Goal: Task Accomplishment & Management: Manage account settings

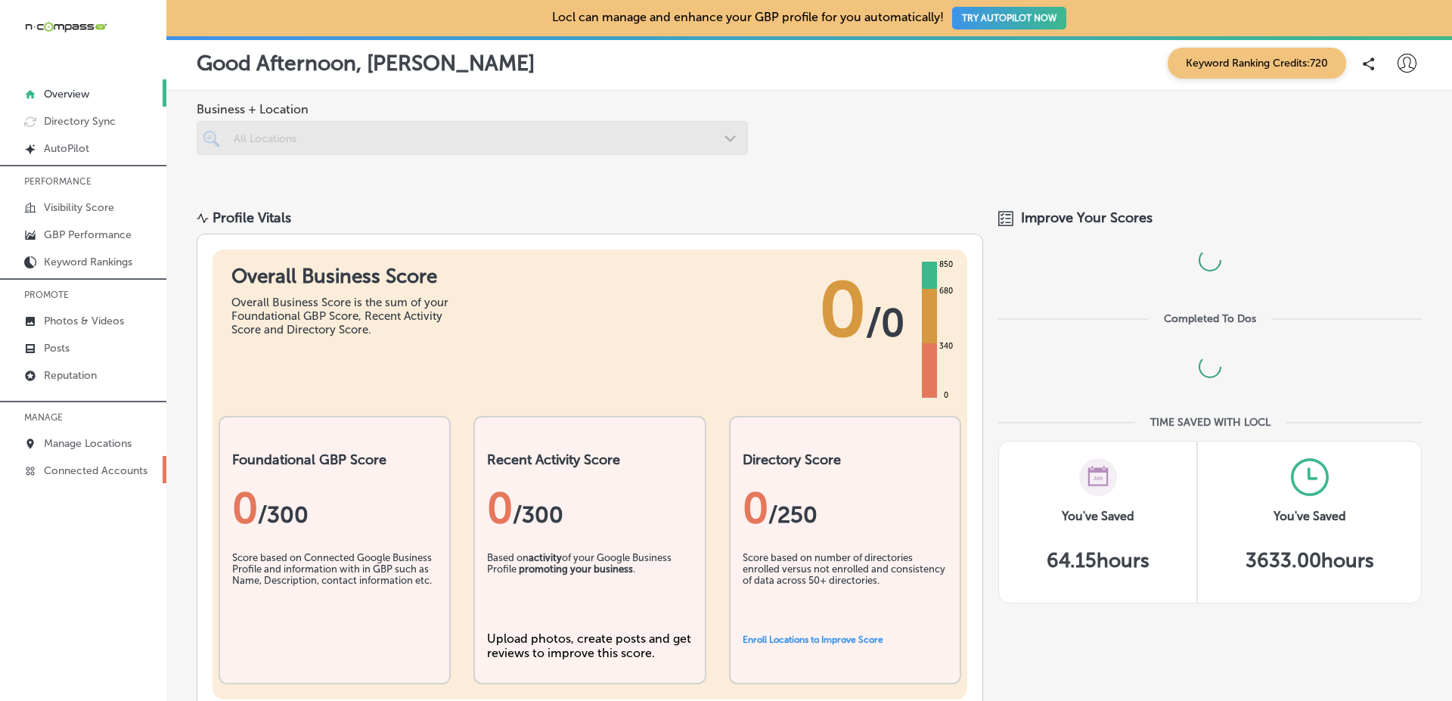
click at [136, 469] on p "Connected Accounts" at bounding box center [96, 470] width 104 height 13
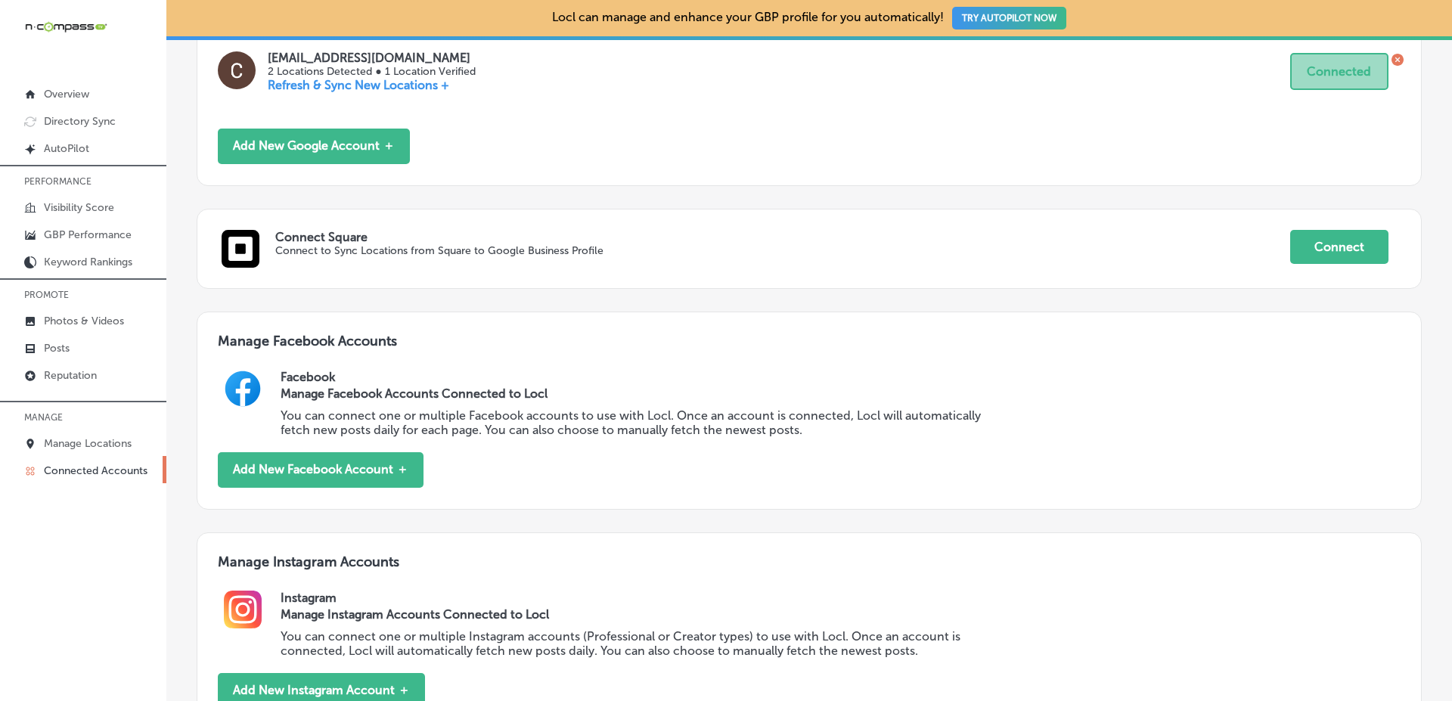
scroll to position [636, 0]
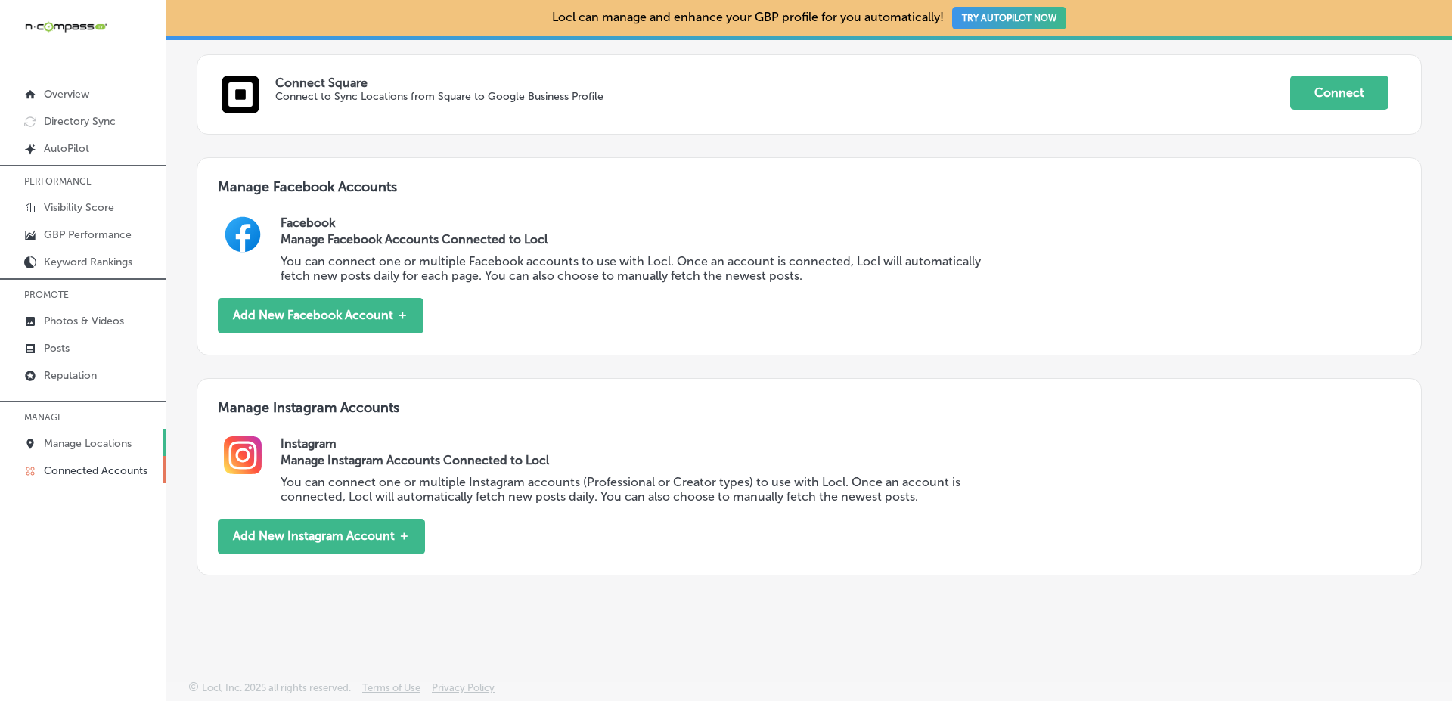
click at [144, 433] on link "Manage Locations" at bounding box center [83, 442] width 166 height 27
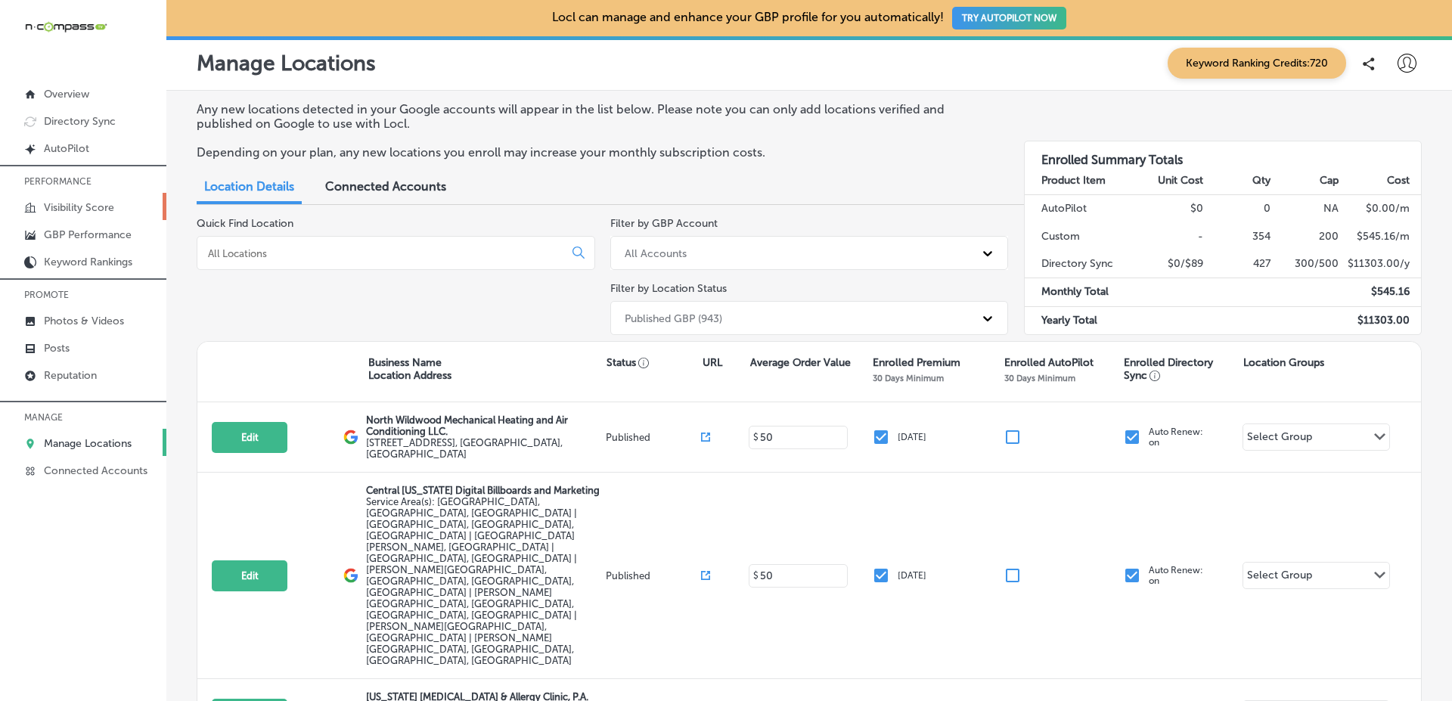
click at [116, 212] on link "Visibility Score" at bounding box center [83, 206] width 166 height 27
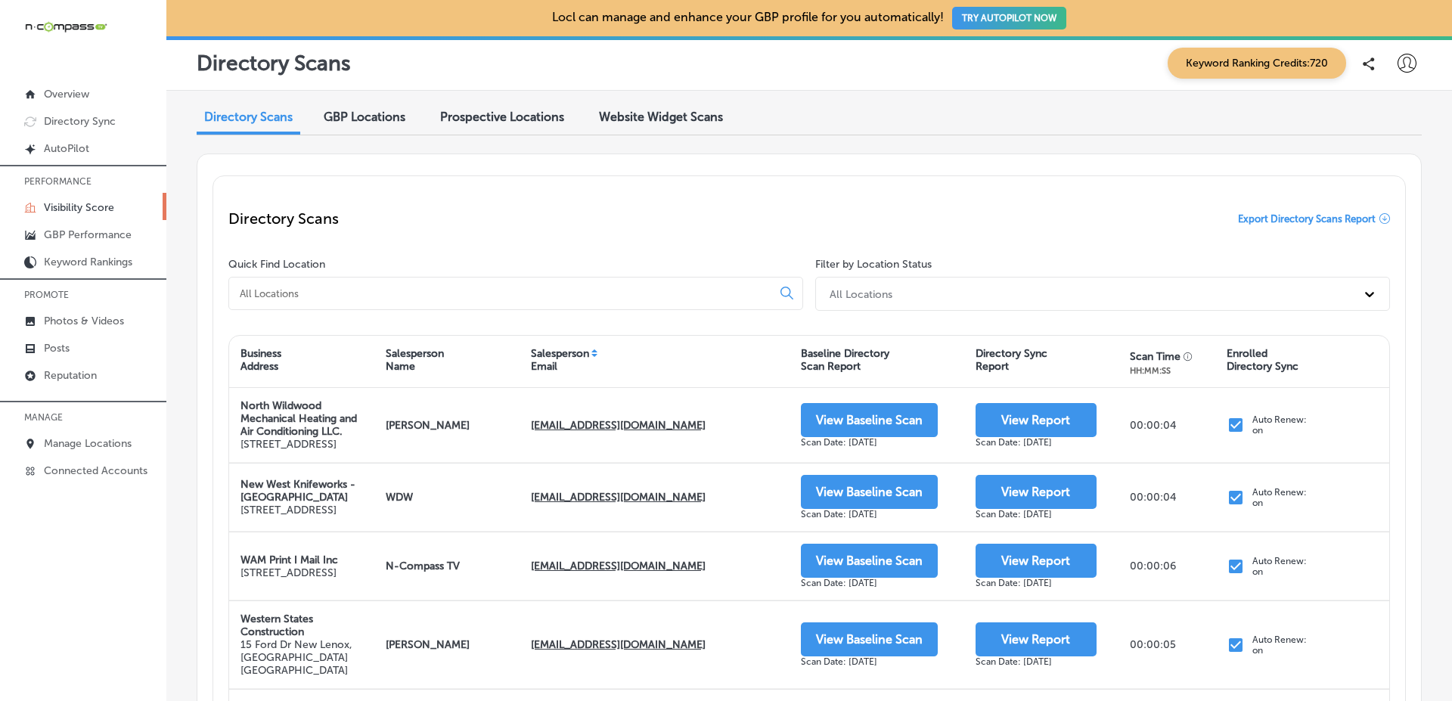
click at [590, 353] on div "Salesperson Email" at bounding box center [654, 361] width 271 height 36
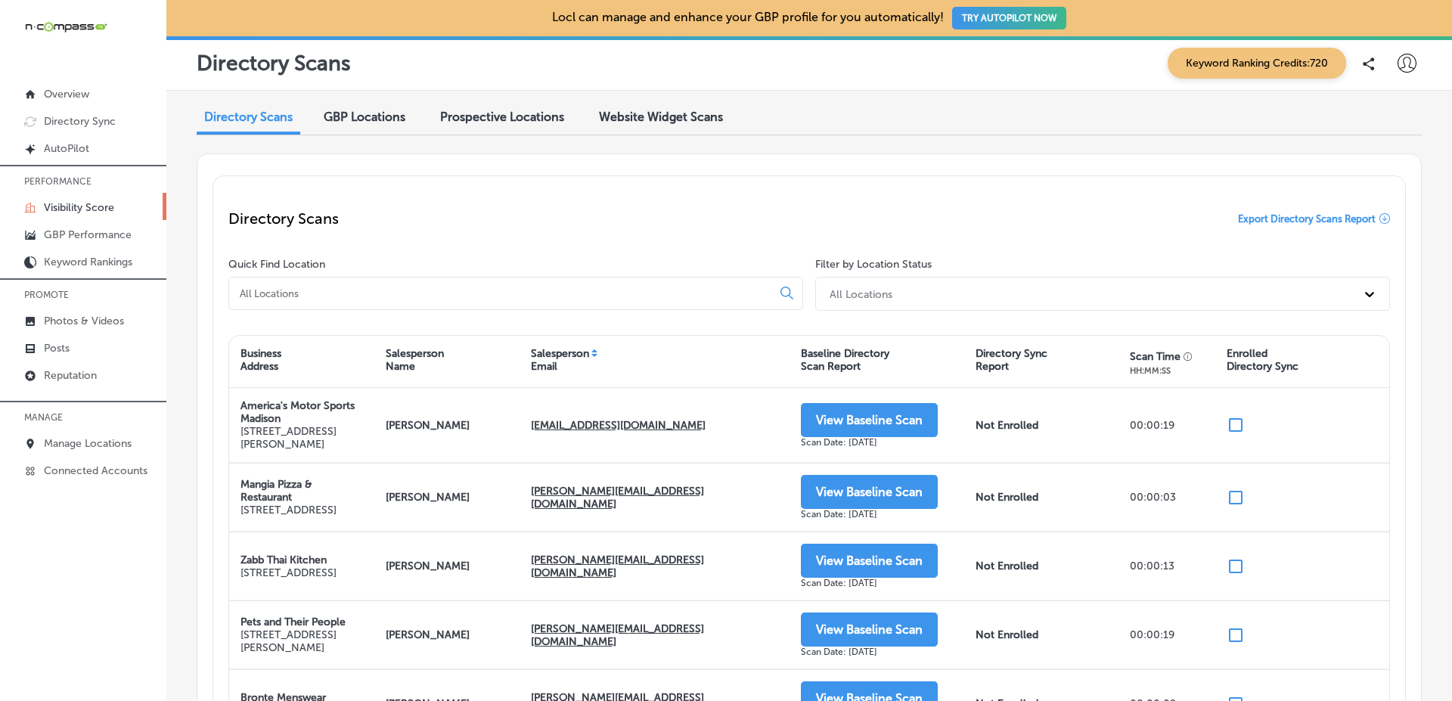
click at [590, 353] on div "Salesperson Email" at bounding box center [654, 361] width 271 height 36
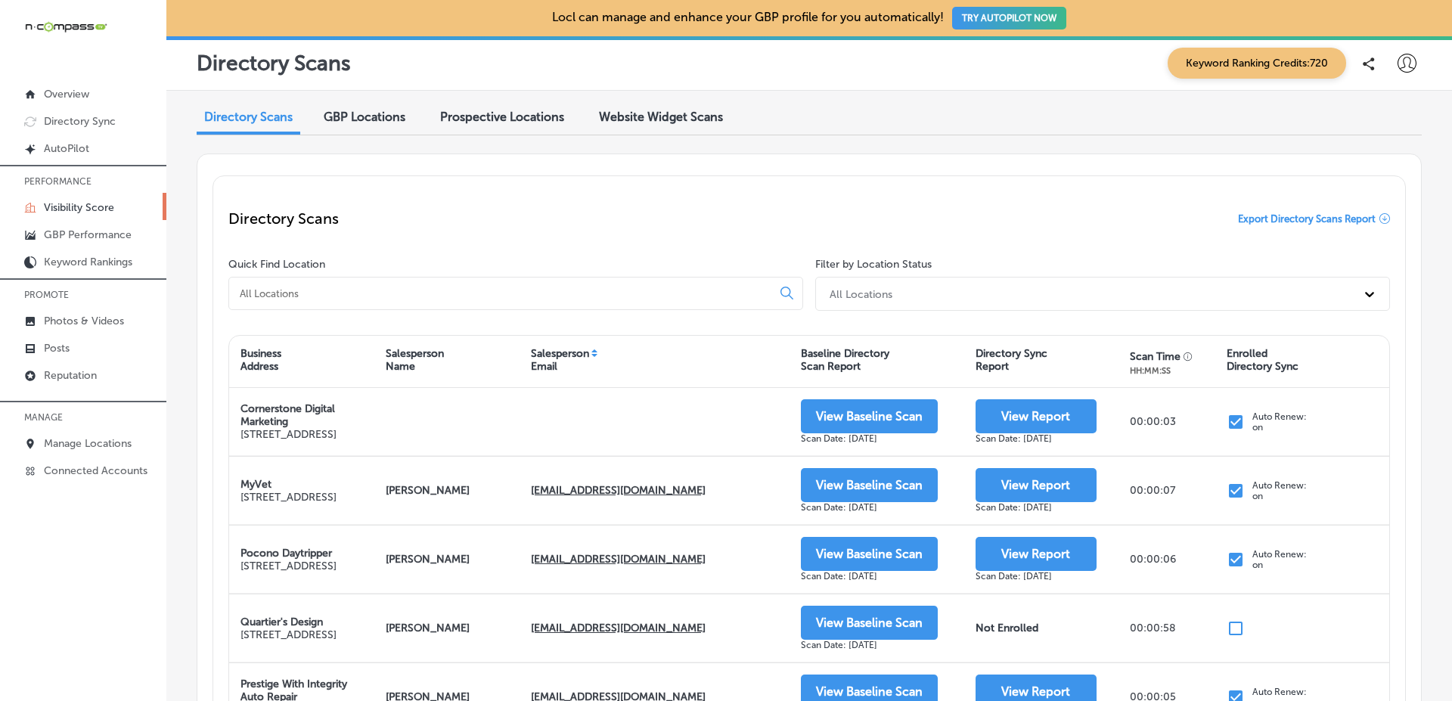
click at [386, 126] on div "GBP Locations" at bounding box center [364, 118] width 104 height 33
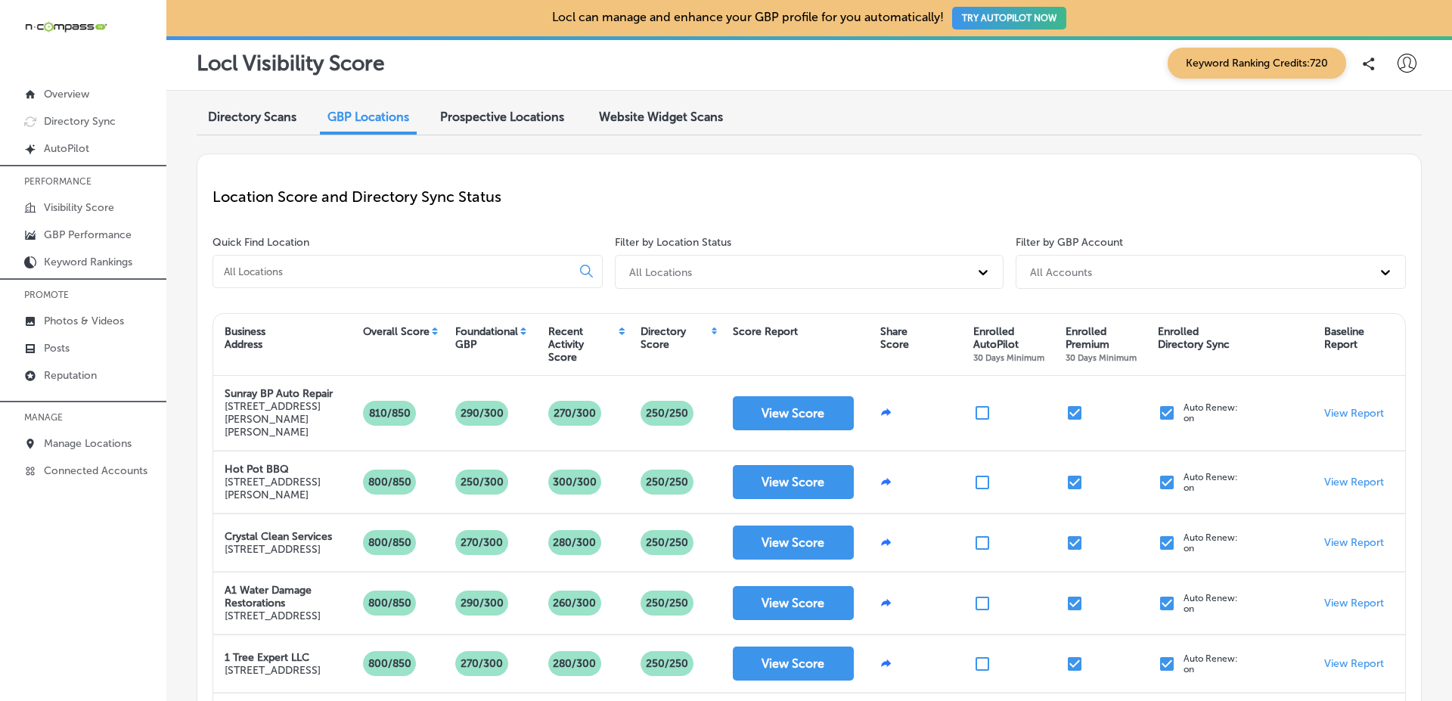
click at [241, 103] on div "Directory Scans" at bounding box center [252, 118] width 111 height 33
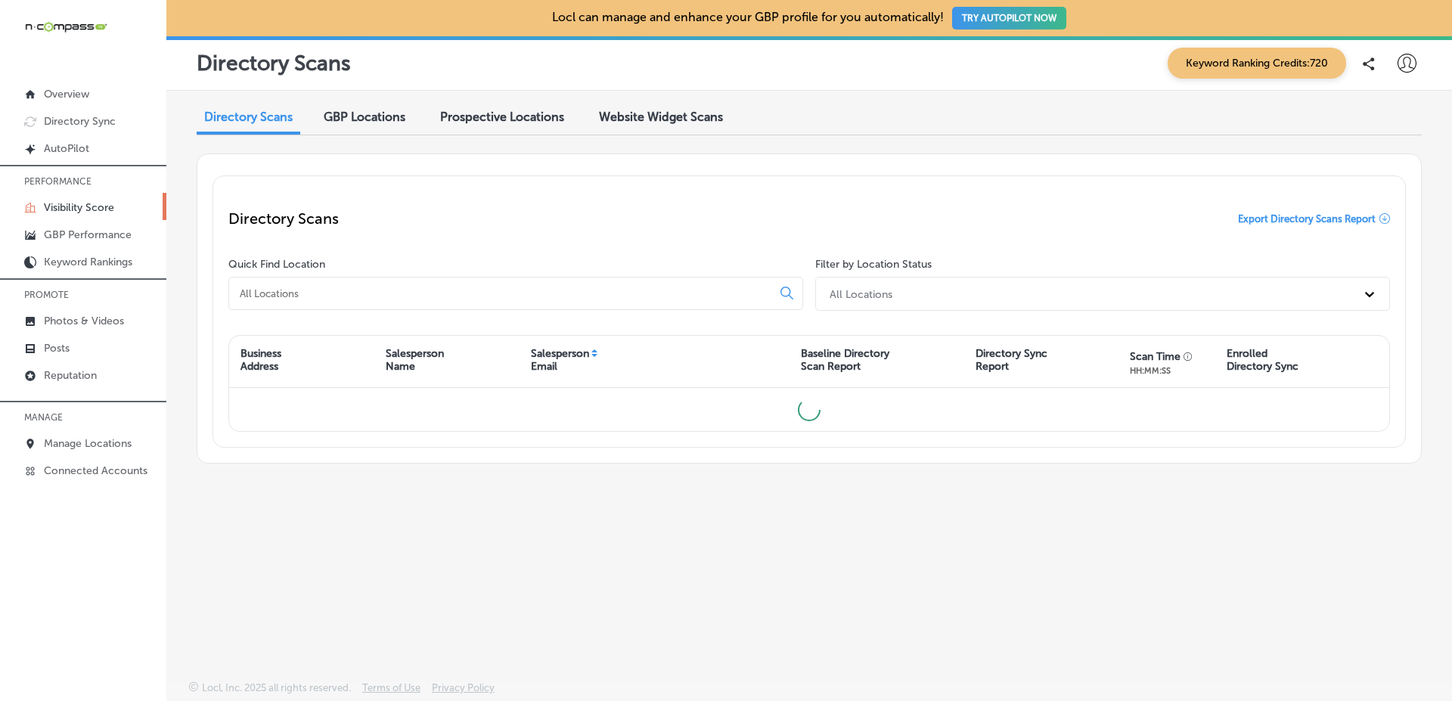
click at [340, 113] on span "GBP Locations" at bounding box center [365, 117] width 82 height 14
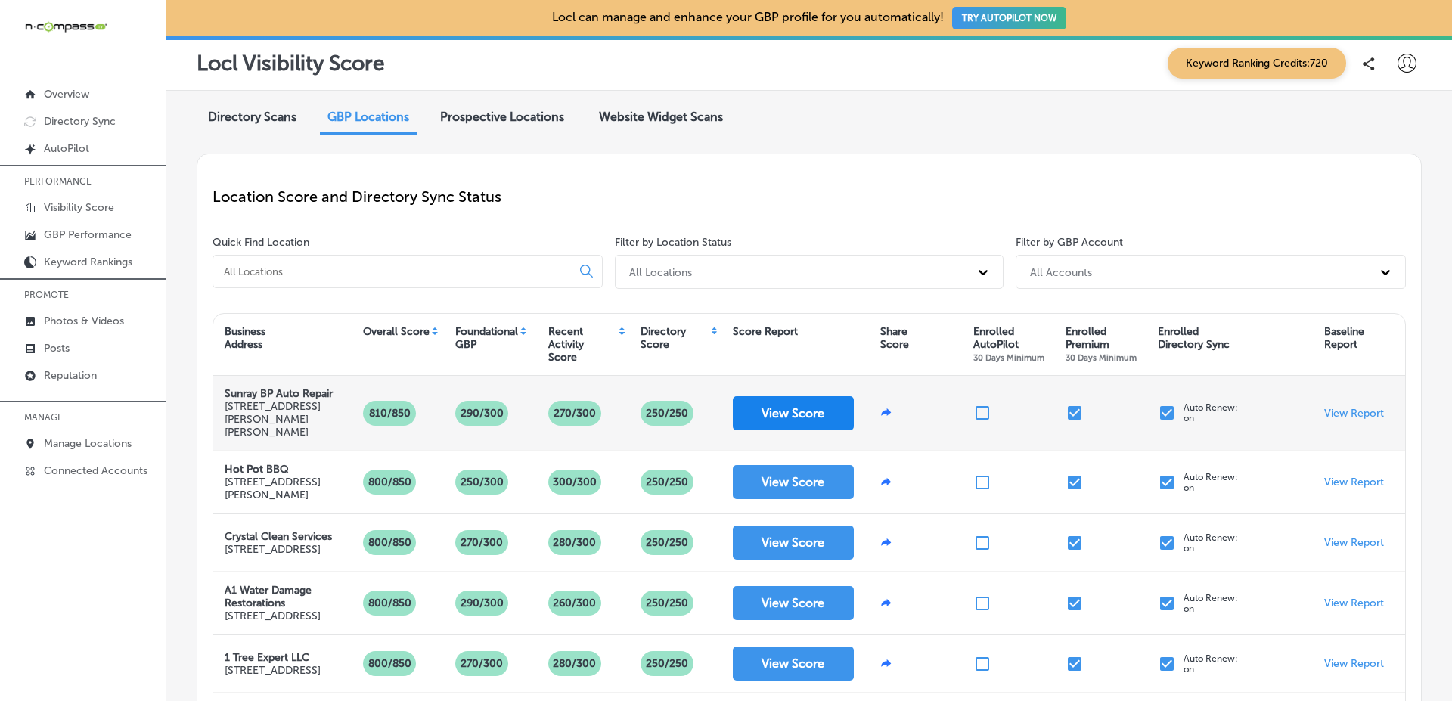
click at [847, 411] on button "View Score" at bounding box center [793, 413] width 121 height 34
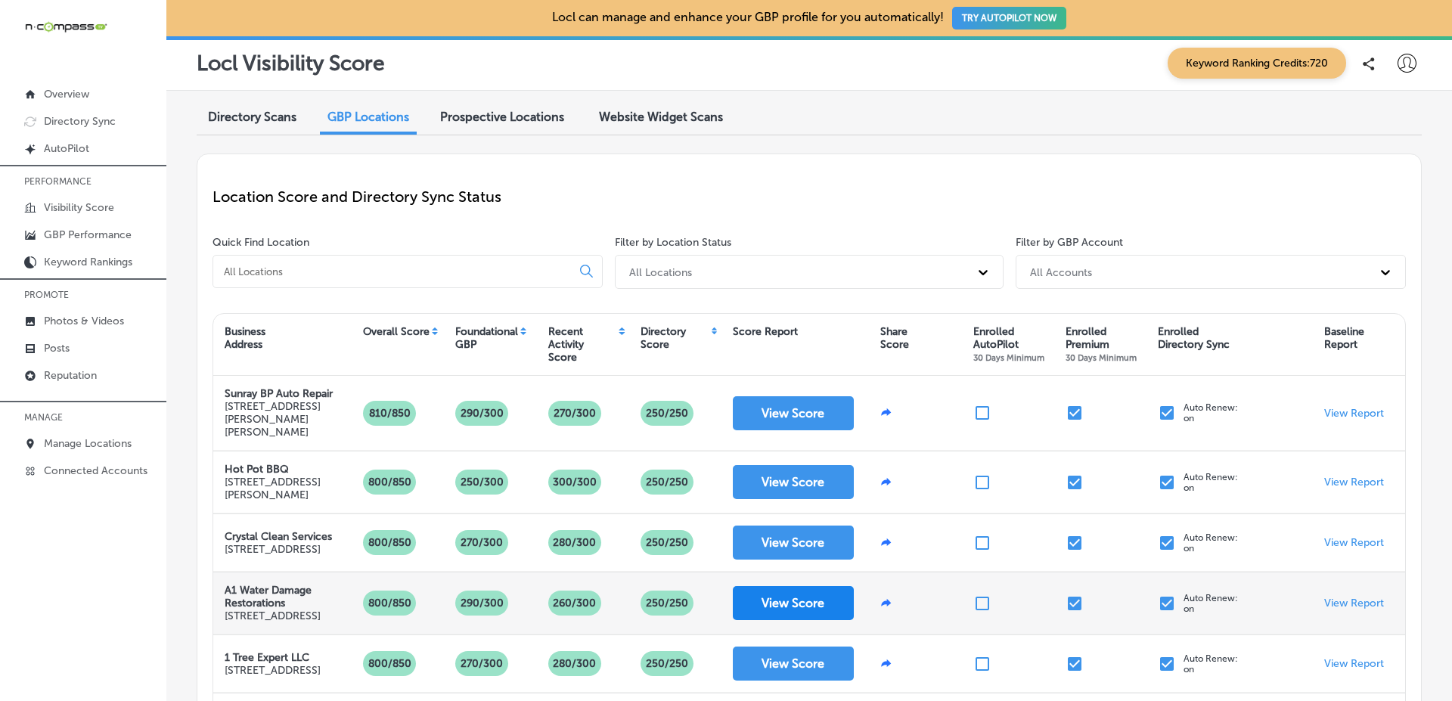
click at [835, 610] on button "View Score" at bounding box center [793, 603] width 121 height 34
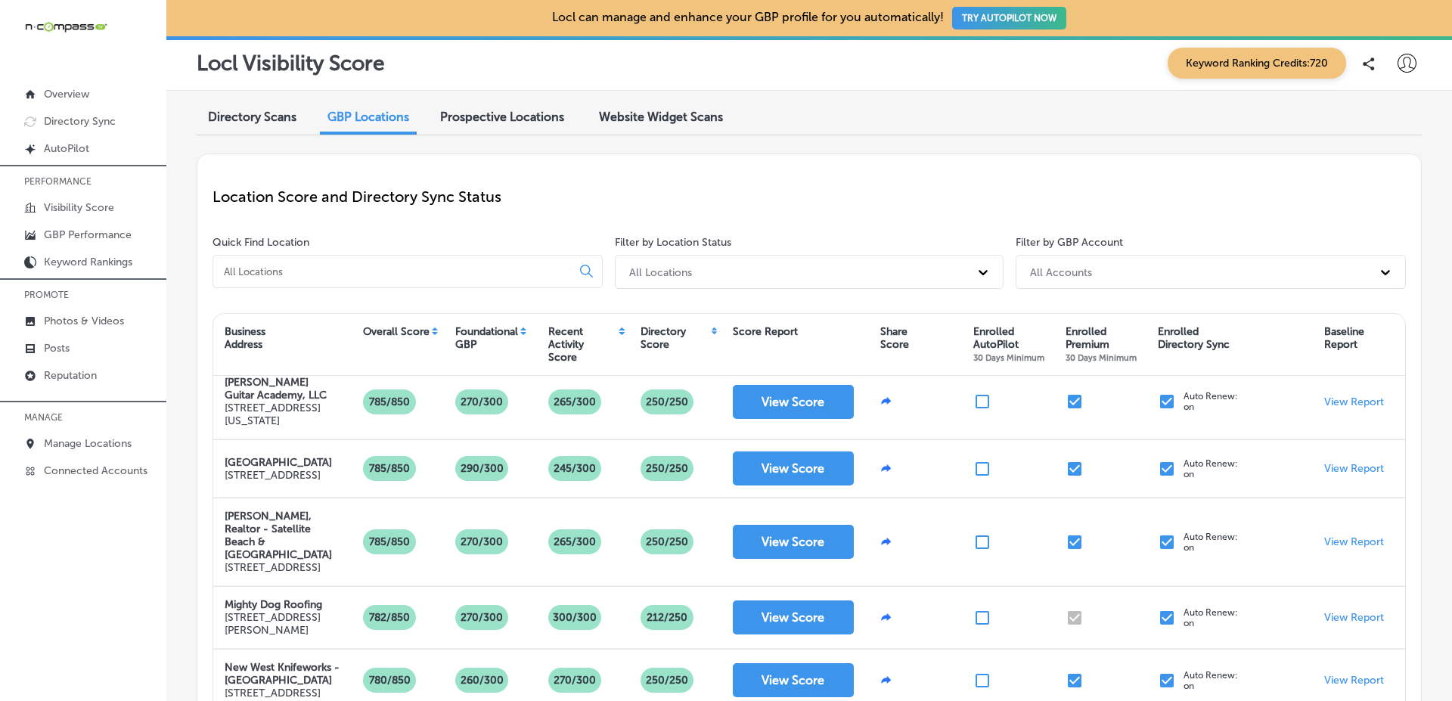
scroll to position [635, 0]
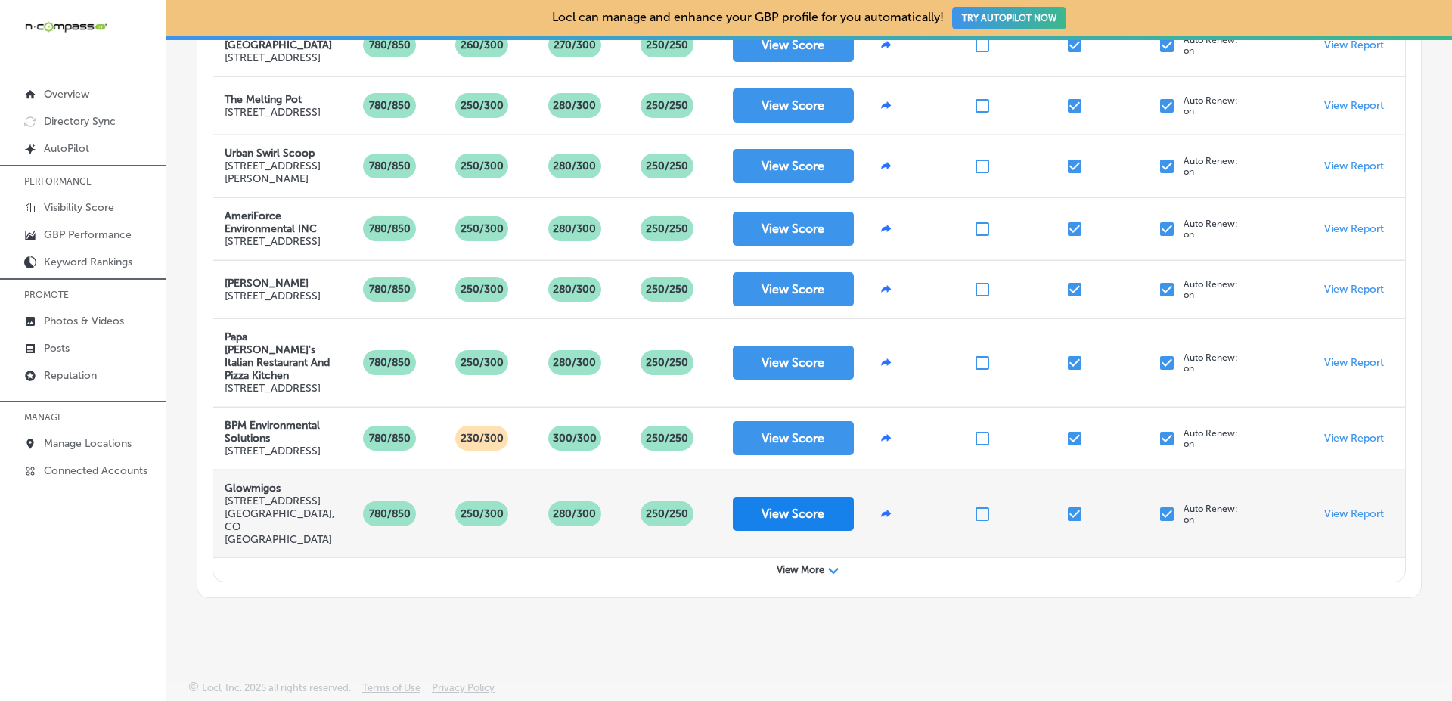
click at [810, 531] on button "View Score" at bounding box center [793, 514] width 121 height 34
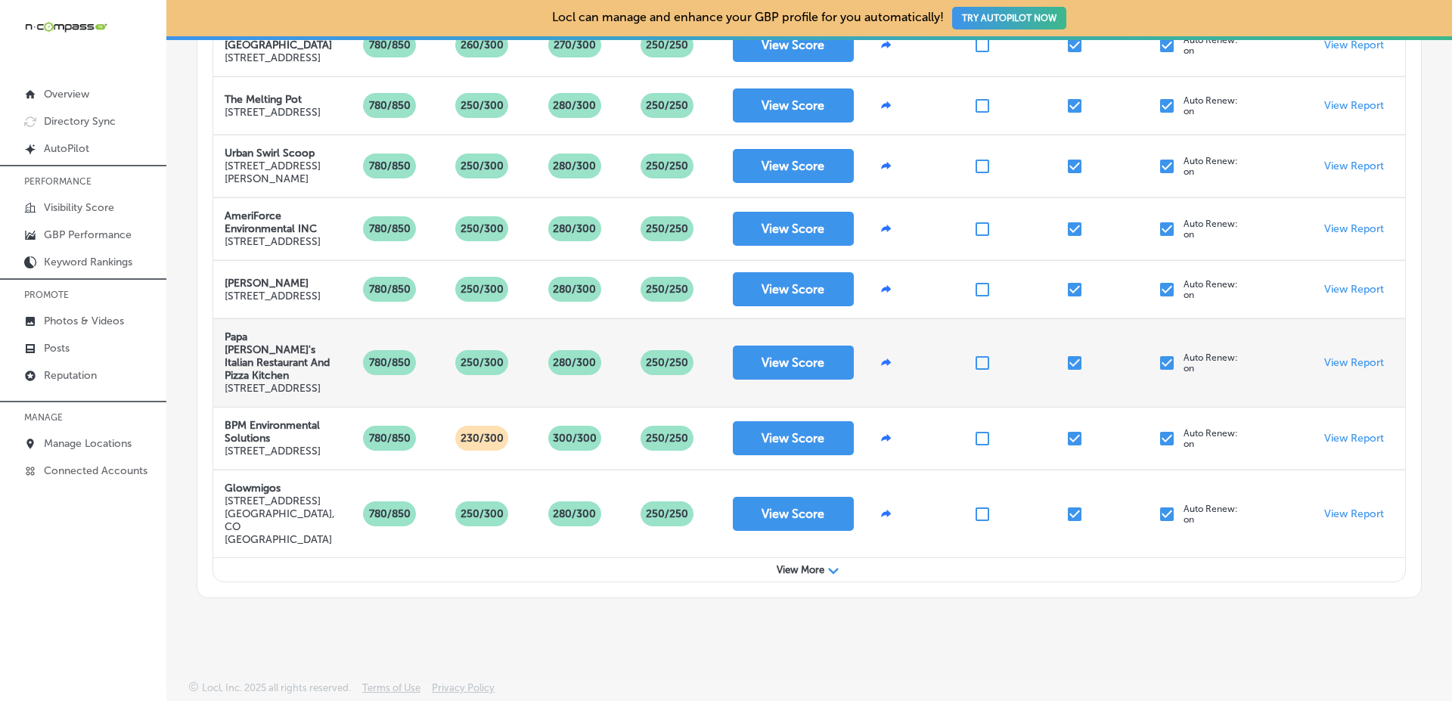
scroll to position [0, 0]
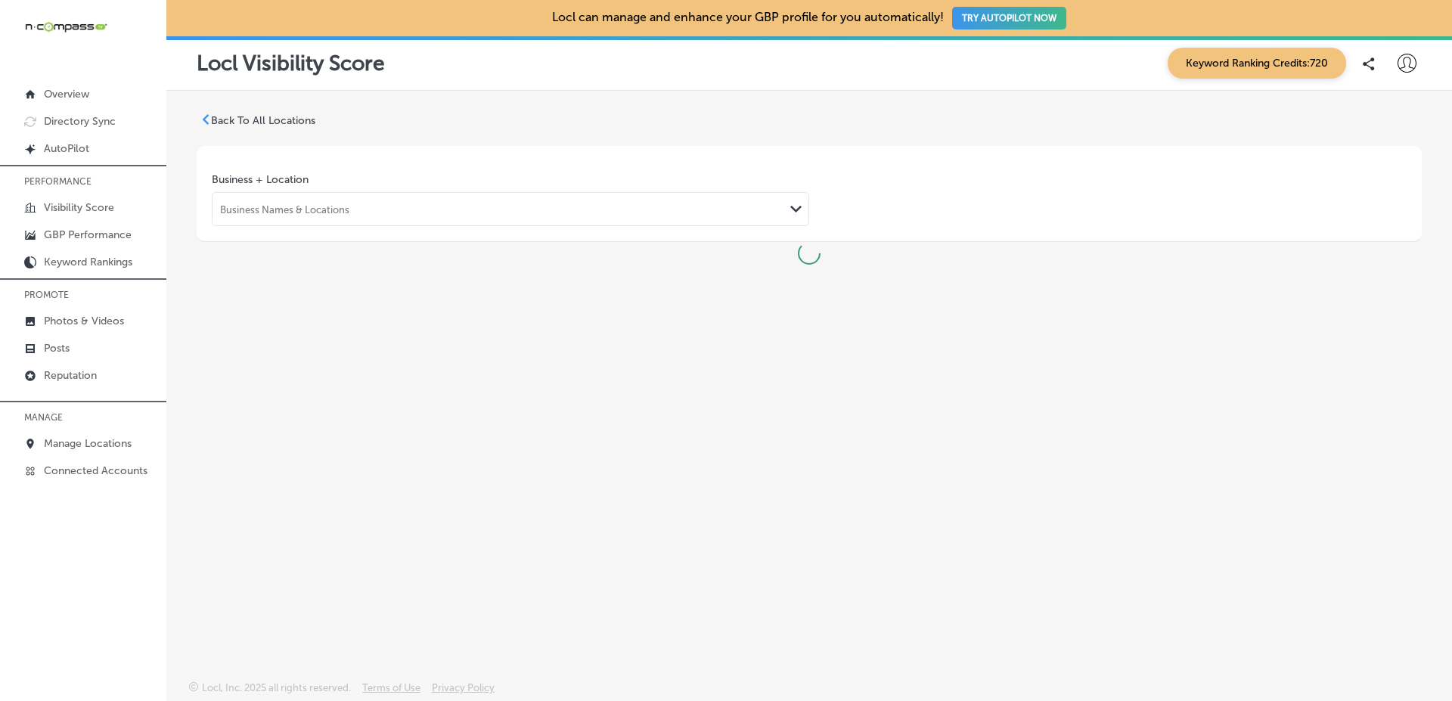
click at [1017, 324] on div "Back To All Locations Business + Location Business Names & Locations Path Creat…" at bounding box center [808, 350] width 1285 height 519
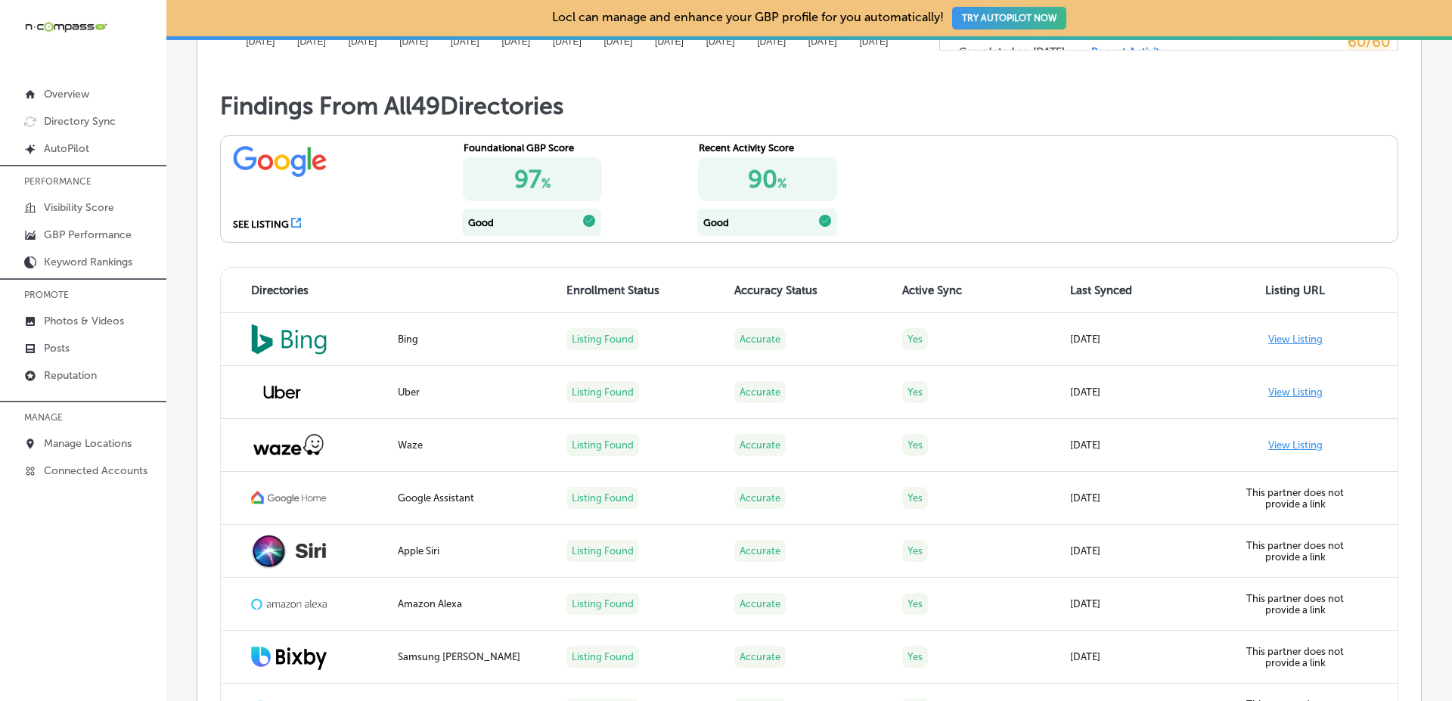
scroll to position [1177, 0]
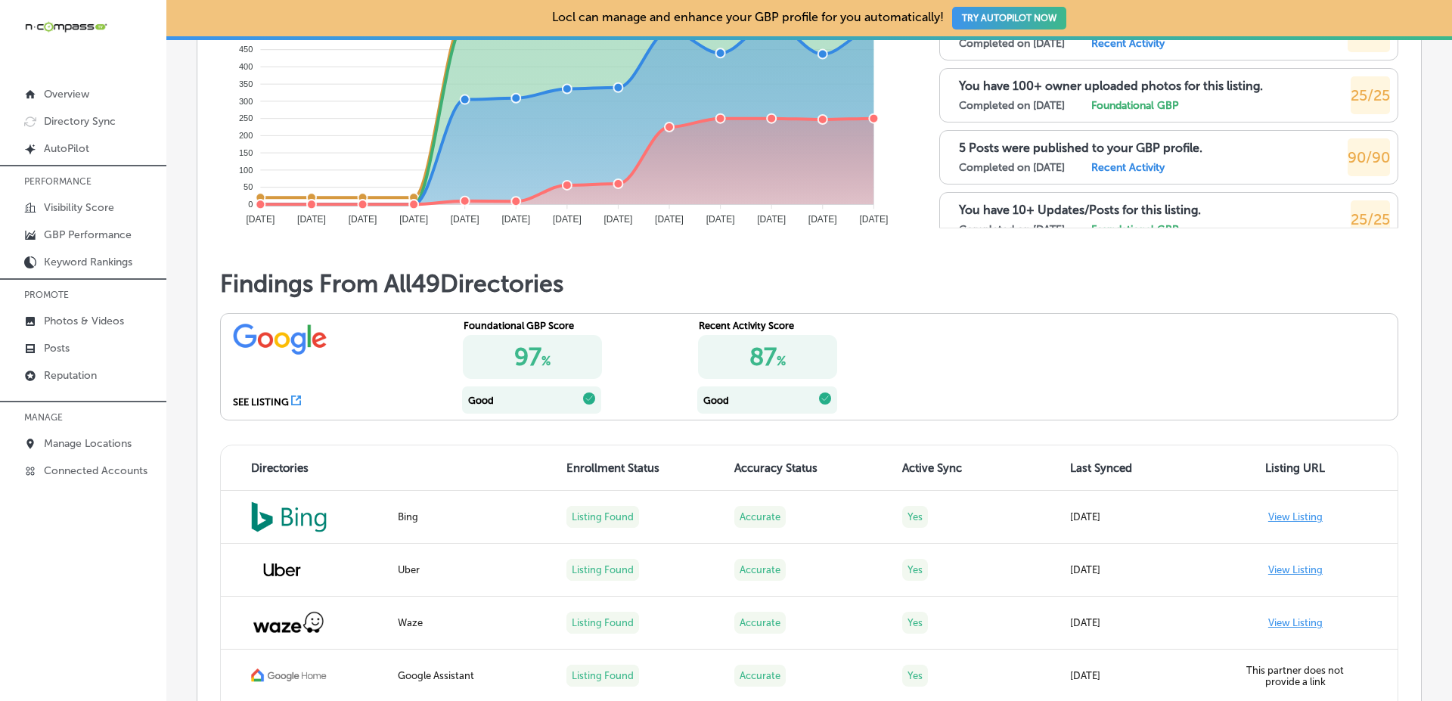
scroll to position [1233, 0]
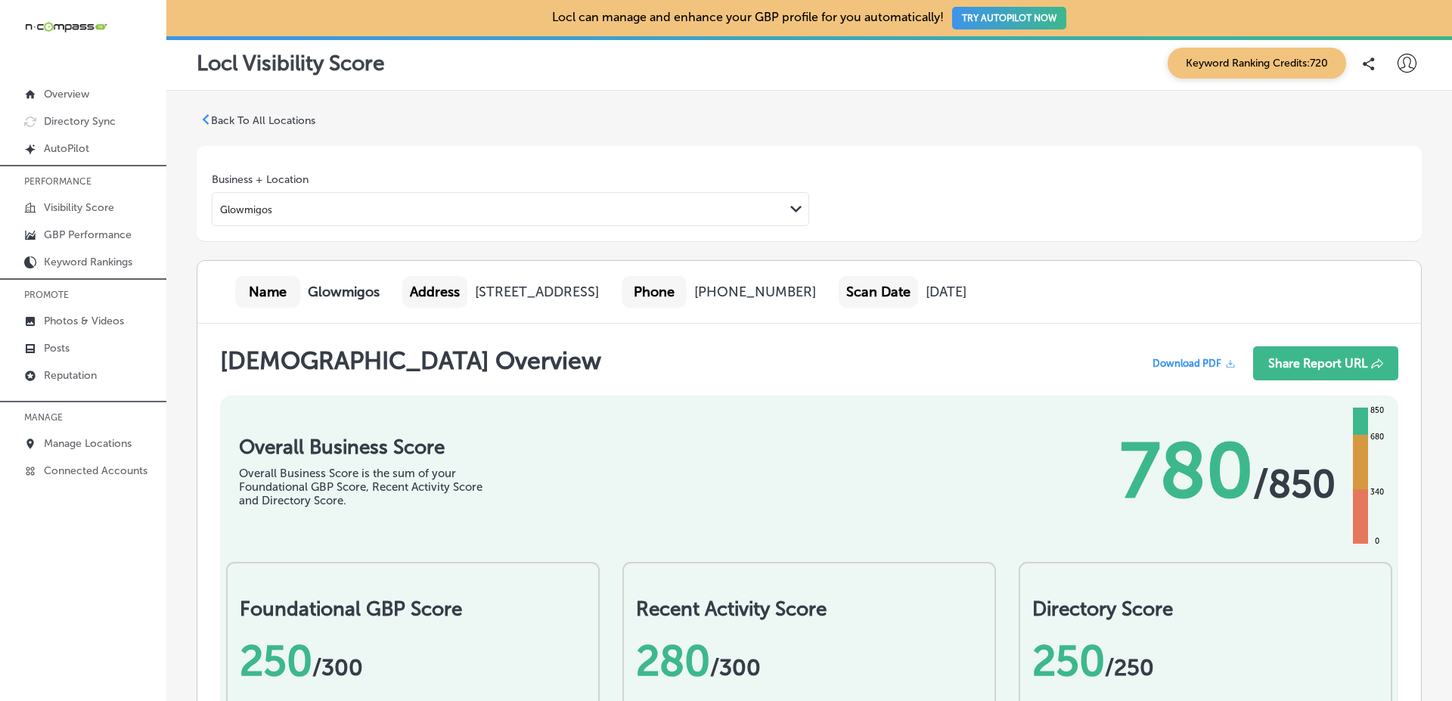
scroll to position [682, 0]
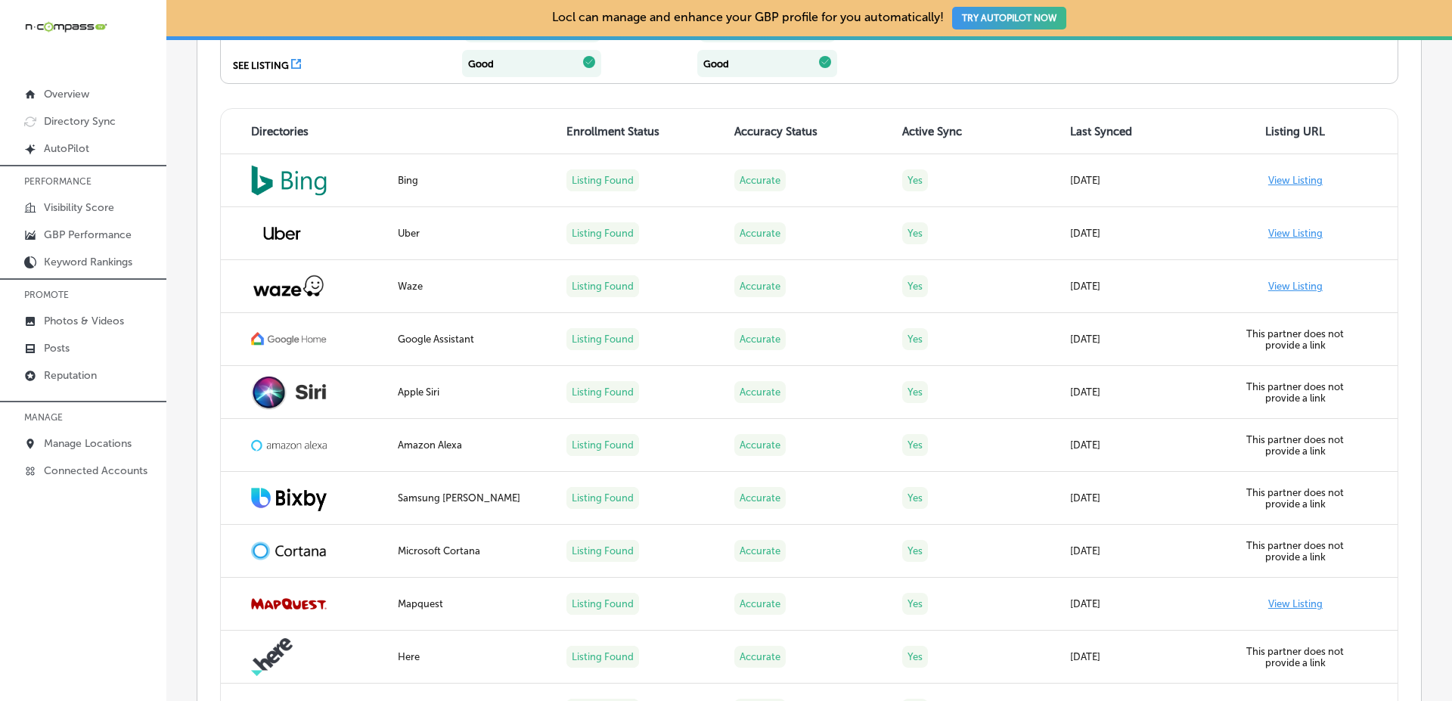
scroll to position [1416, 0]
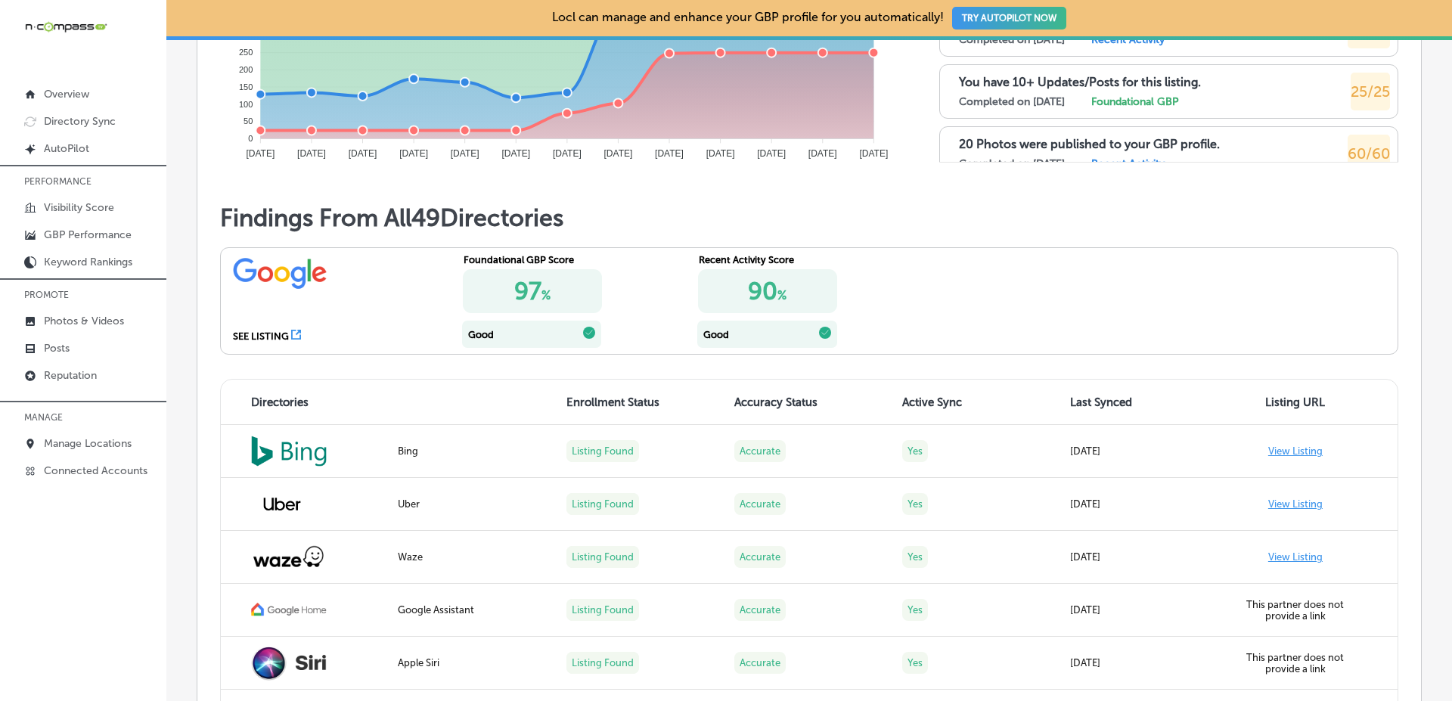
scroll to position [1080, 0]
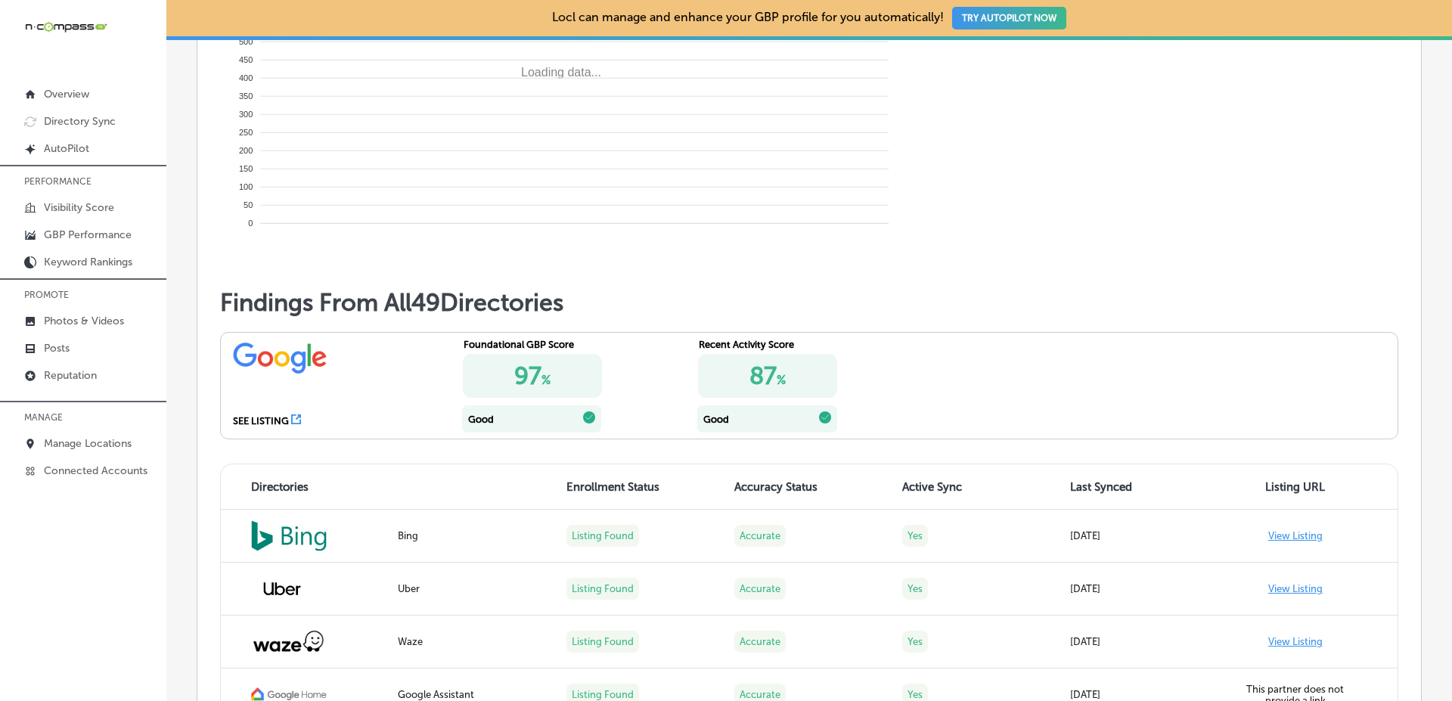
scroll to position [1060, 0]
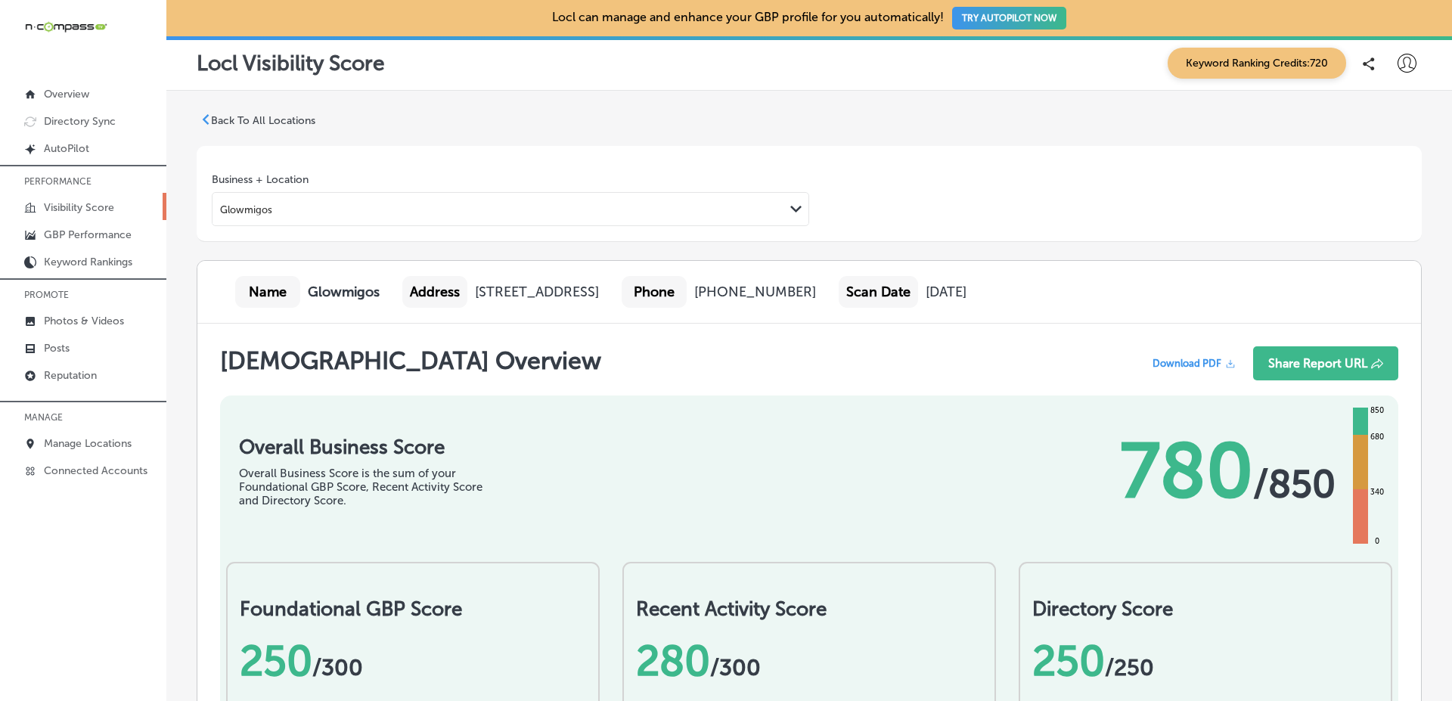
click at [147, 203] on link "Visibility Score" at bounding box center [83, 206] width 166 height 27
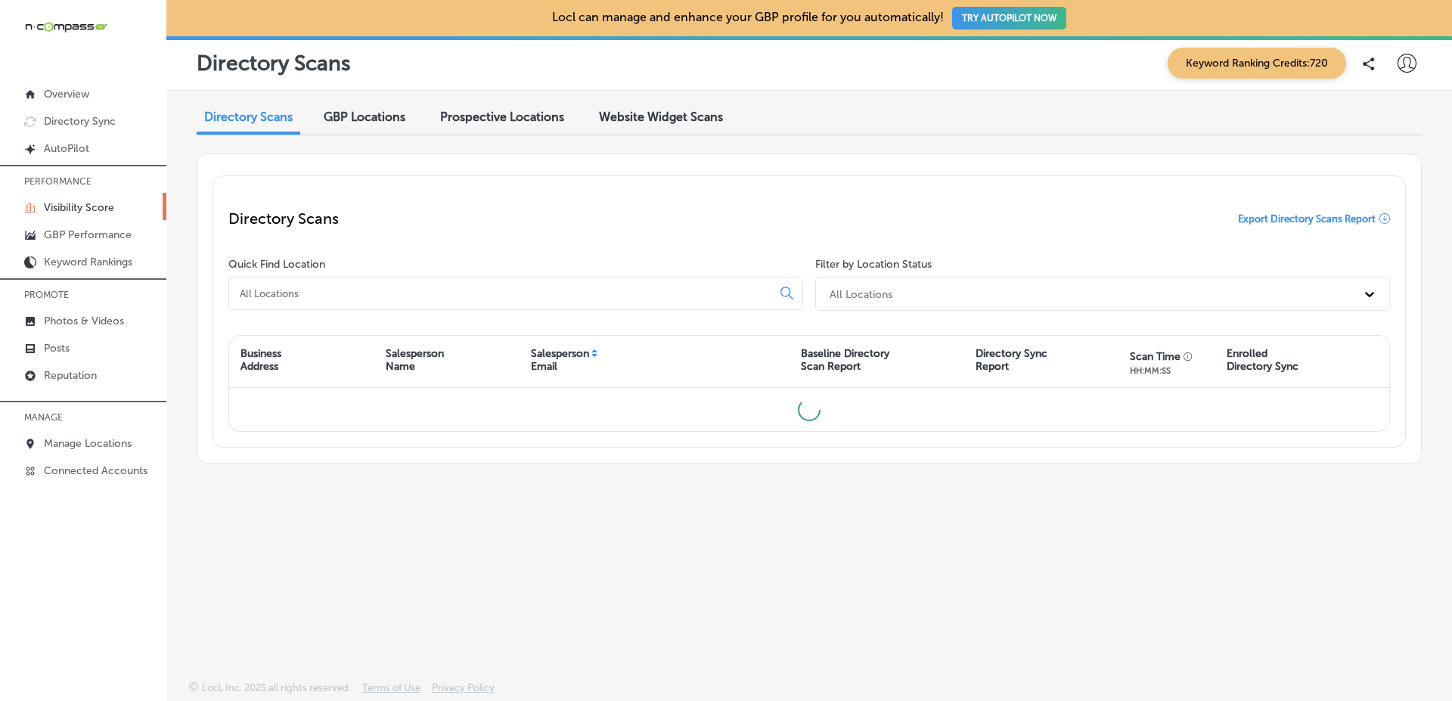
click at [1262, 225] on div "Directory Scans Export Directory Scans Report" at bounding box center [808, 218] width 1161 height 54
click at [1262, 219] on span "Export Directory Scans Report" at bounding box center [1307, 218] width 138 height 11
